Goal: Find contact information: Find contact information

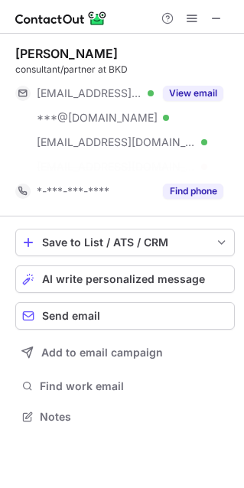
scroll to position [381, 244]
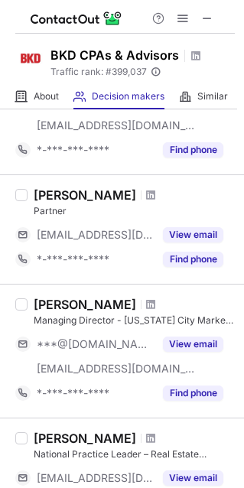
scroll to position [138, 0]
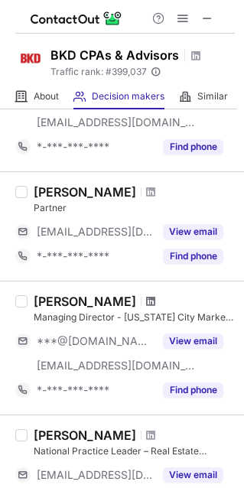
click at [146, 299] on span at bounding box center [150, 301] width 9 height 12
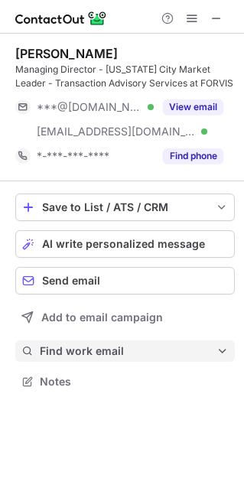
scroll to position [371, 244]
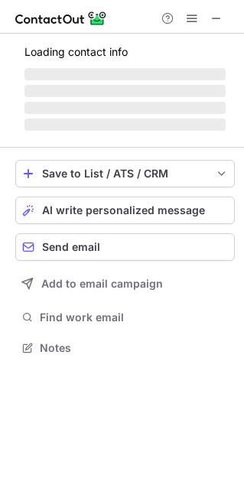
scroll to position [8, 8]
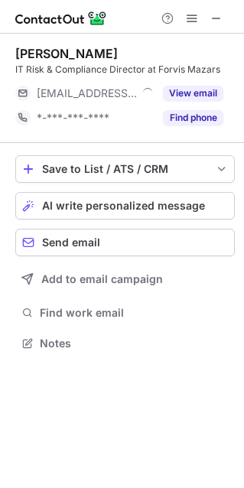
scroll to position [8, 8]
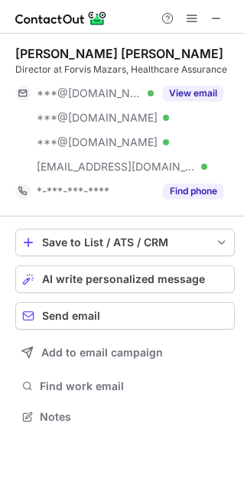
scroll to position [405, 244]
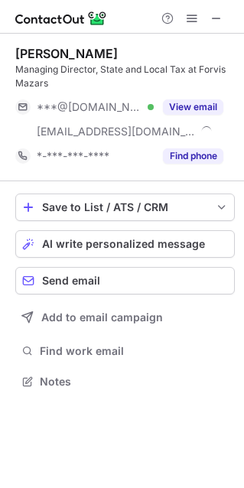
scroll to position [371, 244]
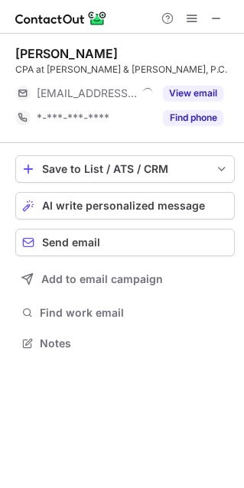
scroll to position [8, 8]
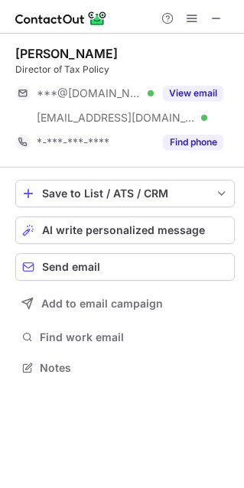
scroll to position [356, 244]
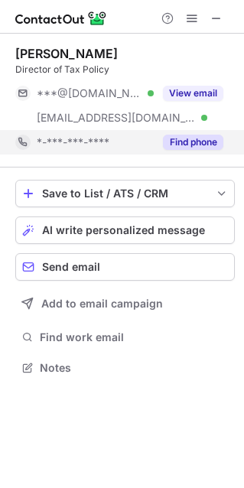
click at [204, 139] on button "Find phone" at bounding box center [193, 142] width 60 height 15
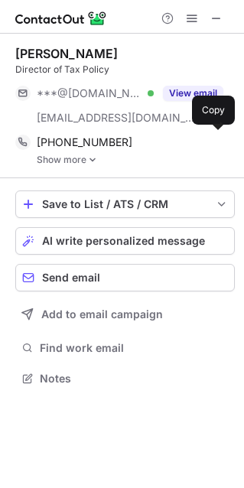
scroll to position [367, 244]
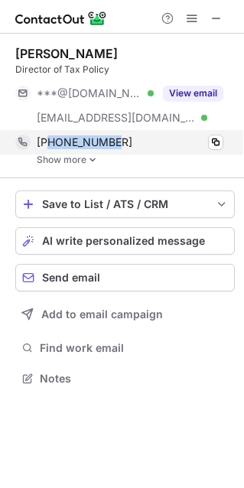
drag, startPoint x: 122, startPoint y: 146, endPoint x: 49, endPoint y: 141, distance: 72.8
click at [49, 141] on div "[PHONE_NUMBER]" at bounding box center [130, 142] width 187 height 14
copy span "3176791807"
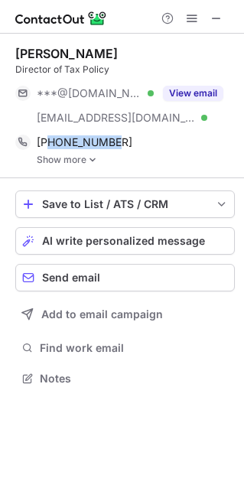
click at [95, 157] on img at bounding box center [92, 159] width 9 height 11
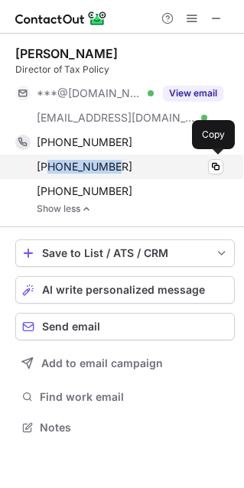
drag, startPoint x: 122, startPoint y: 167, endPoint x: 50, endPoint y: 162, distance: 72.0
click at [50, 162] on div "+13148650554" at bounding box center [130, 167] width 187 height 14
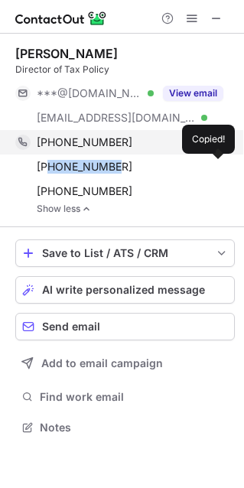
copy span "3148650554"
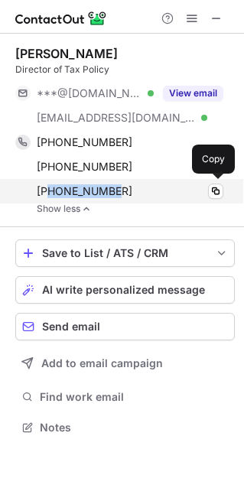
drag, startPoint x: 113, startPoint y: 192, endPoint x: 50, endPoint y: 191, distance: 63.5
click at [50, 191] on span "+14048793267" at bounding box center [85, 191] width 96 height 14
copy span "4048793267"
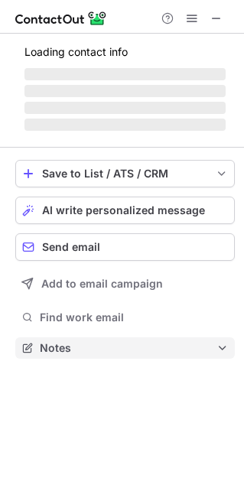
scroll to position [346, 244]
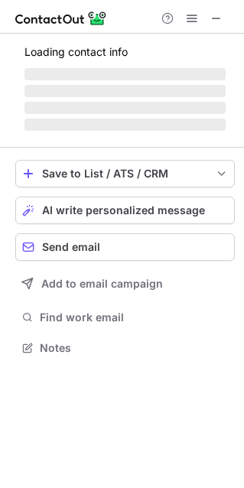
scroll to position [371, 244]
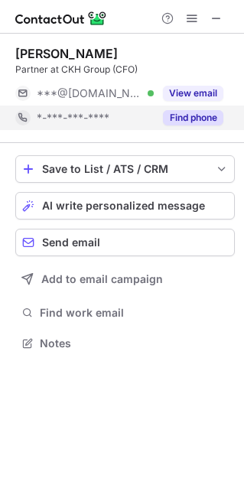
click at [191, 118] on button "Find phone" at bounding box center [193, 117] width 60 height 15
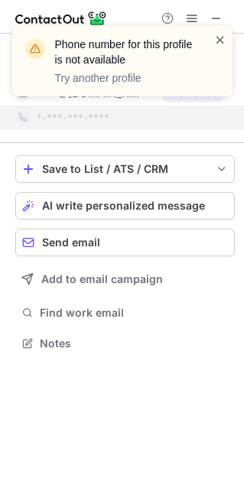
click at [217, 38] on span at bounding box center [220, 39] width 12 height 15
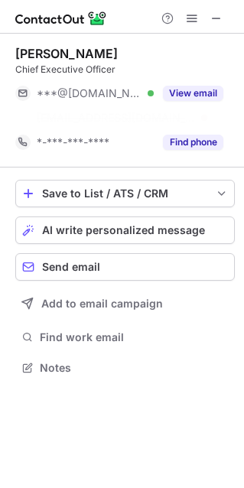
scroll to position [332, 244]
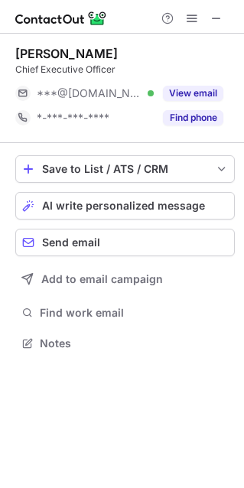
scroll to position [332, 244]
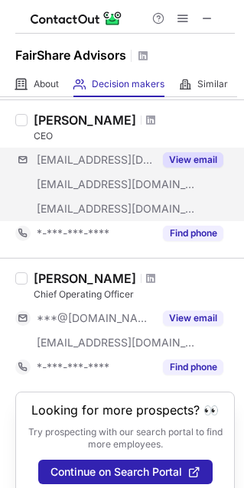
scroll to position [69, 0]
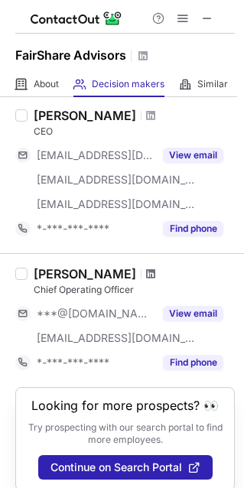
click at [146, 273] on span at bounding box center [150, 274] width 9 height 12
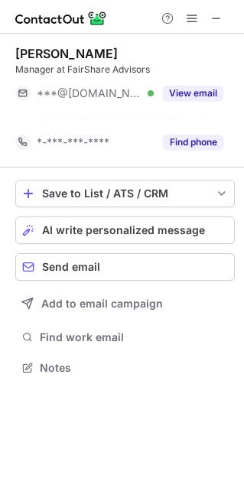
scroll to position [332, 244]
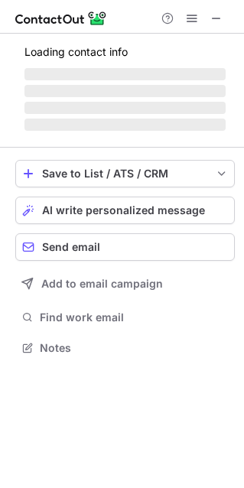
scroll to position [346, 244]
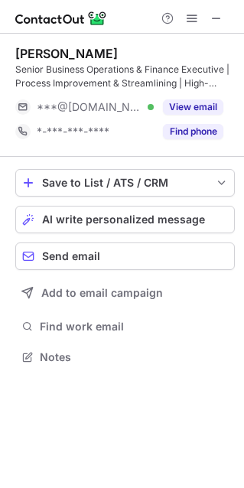
scroll to position [346, 244]
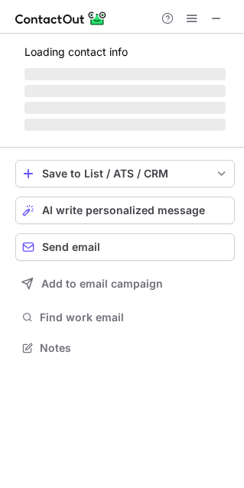
scroll to position [8, 8]
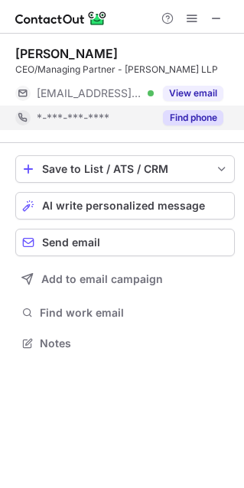
click at [192, 122] on button "Find phone" at bounding box center [193, 117] width 60 height 15
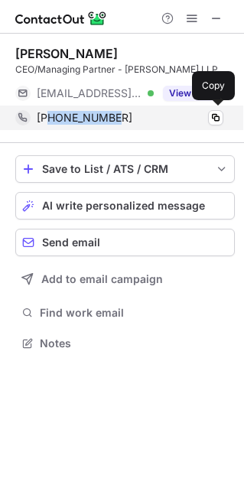
drag, startPoint x: 121, startPoint y: 119, endPoint x: 47, endPoint y: 120, distance: 74.2
click at [47, 120] on div "+16783021456" at bounding box center [130, 118] width 187 height 14
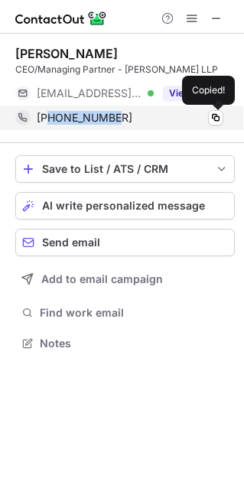
copy span "6783021456"
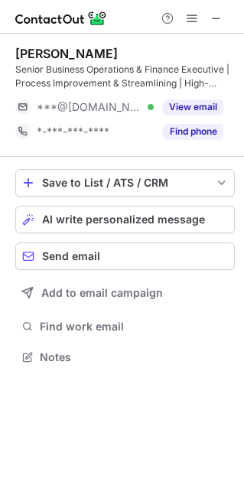
scroll to position [346, 244]
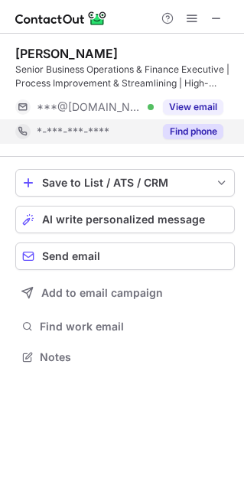
click at [203, 128] on button "Find phone" at bounding box center [193, 131] width 60 height 15
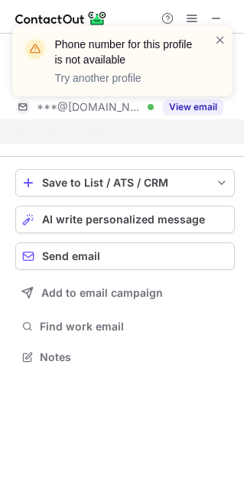
scroll to position [321, 244]
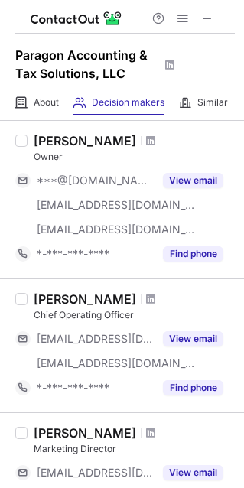
scroll to position [69, 0]
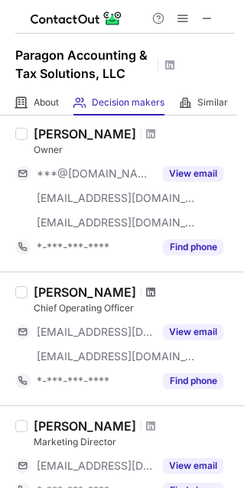
click at [146, 292] on span at bounding box center [150, 292] width 9 height 12
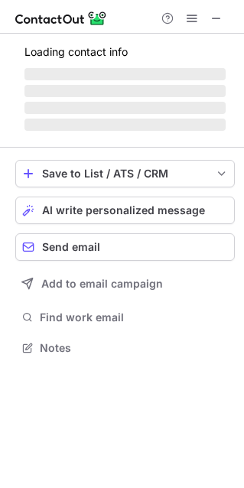
scroll to position [346, 244]
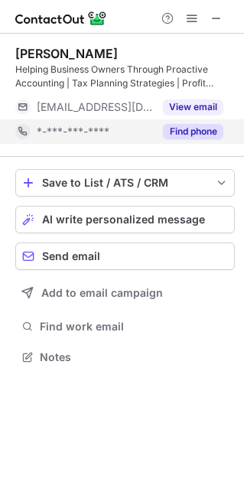
click at [190, 131] on button "Find phone" at bounding box center [193, 131] width 60 height 15
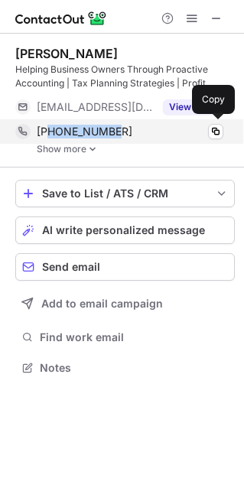
drag, startPoint x: 118, startPoint y: 130, endPoint x: 50, endPoint y: 137, distance: 69.1
click at [50, 137] on div "+17062793737" at bounding box center [130, 132] width 187 height 14
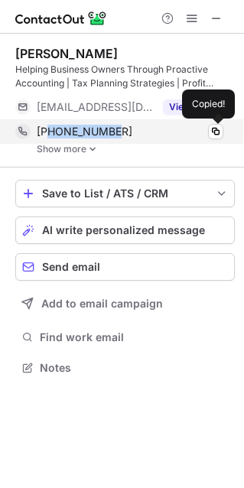
copy span "7062793737"
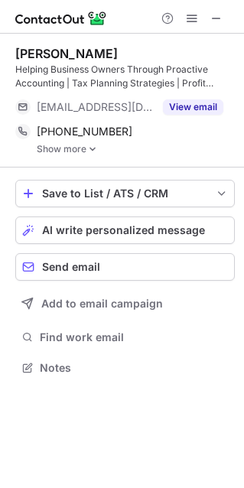
click at [84, 146] on link "Show more" at bounding box center [136, 149] width 198 height 11
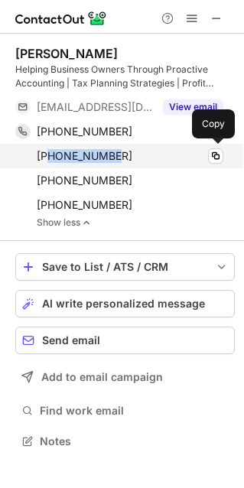
drag, startPoint x: 112, startPoint y: 157, endPoint x: 49, endPoint y: 158, distance: 63.5
click at [50, 158] on div "+12293227413" at bounding box center [130, 156] width 187 height 14
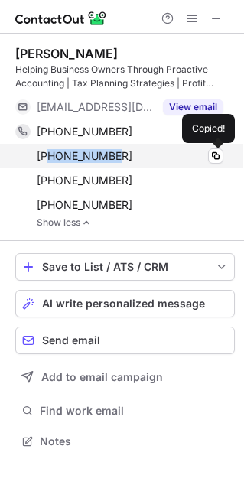
copy span "2293227413"
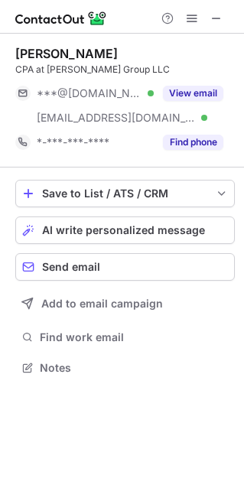
scroll to position [356, 244]
